Goal: Find specific page/section: Find specific page/section

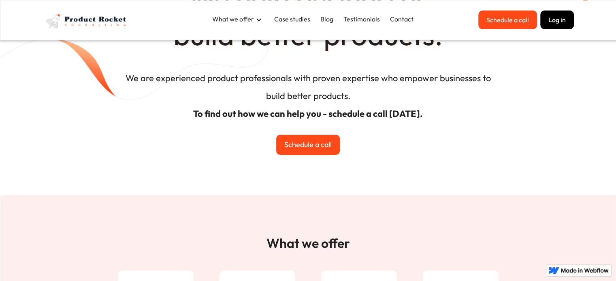
scroll to position [67, 0]
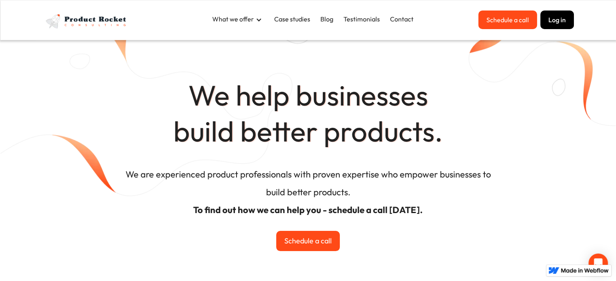
click at [257, 21] on div at bounding box center [258, 20] width 6 height 6
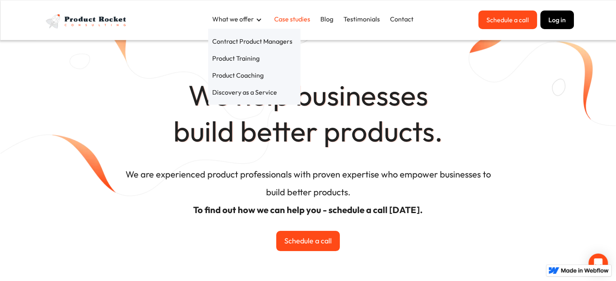
click at [283, 22] on link "Case studies" at bounding box center [292, 19] width 44 height 17
